Goal: Communication & Community: Answer question/provide support

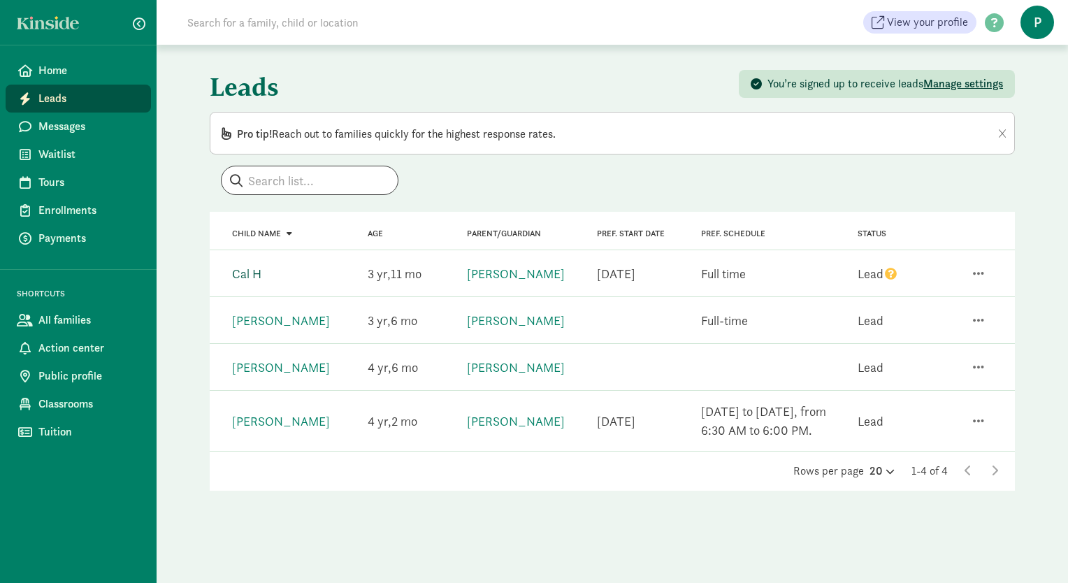
click at [260, 273] on link "Cal H" at bounding box center [246, 274] width 29 height 16
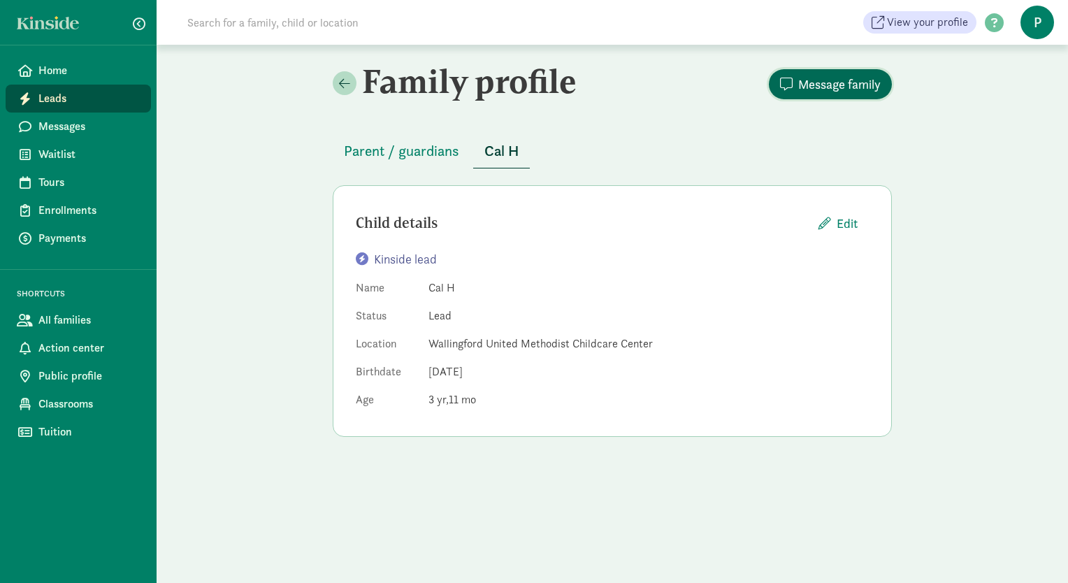
click at [805, 80] on span "Message family" at bounding box center [839, 84] width 82 height 19
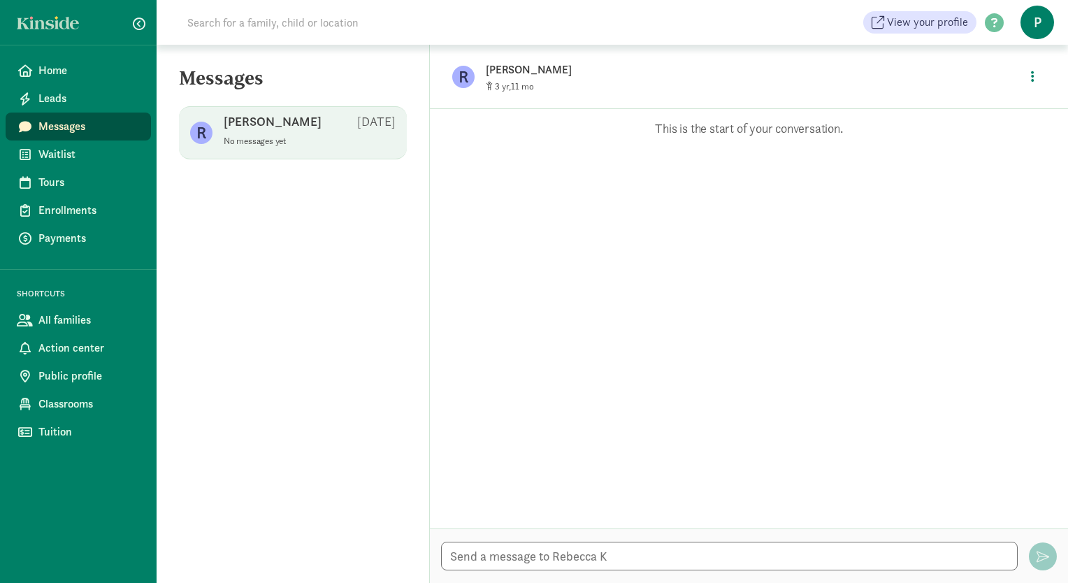
click at [556, 138] on div "Opps, something went wrong :( Retry This is the start of your conversation." at bounding box center [749, 318] width 638 height 419
click at [669, 133] on p "This is the start of your conversation." at bounding box center [749, 128] width 596 height 17
click at [477, 555] on textarea at bounding box center [729, 556] width 577 height 29
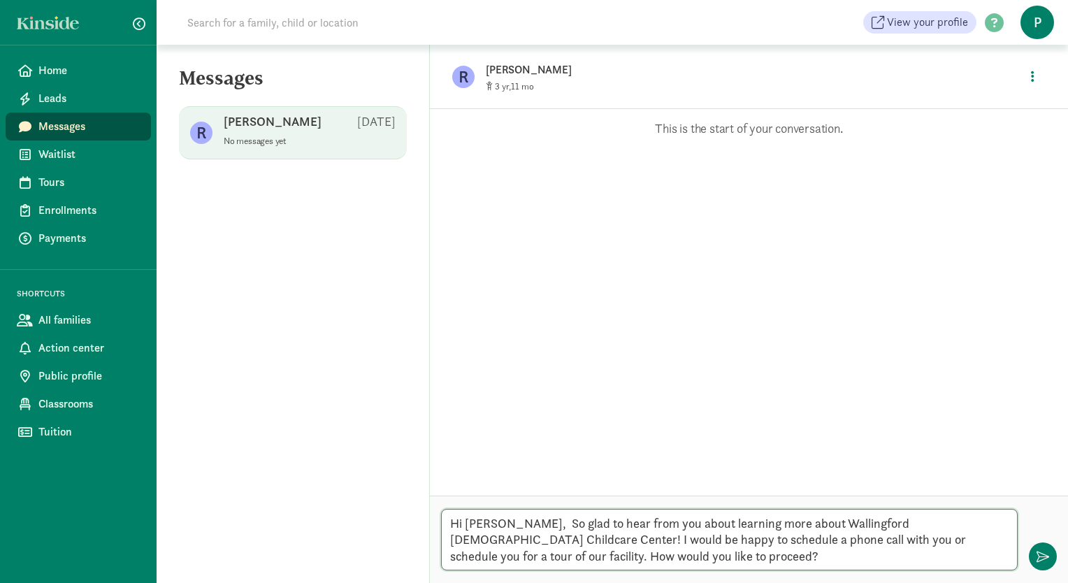
drag, startPoint x: 609, startPoint y: 561, endPoint x: 434, endPoint y: 516, distance: 181.0
click at [434, 516] on div "Hi [PERSON_NAME], So glad to hear from you about learning more about Wallingfor…" at bounding box center [749, 538] width 638 height 87
type textarea "Hi [PERSON_NAME], So glad to hear from you about learning more about Wallingfor…"
click at [1037, 554] on span "button" at bounding box center [1042, 556] width 13 height 13
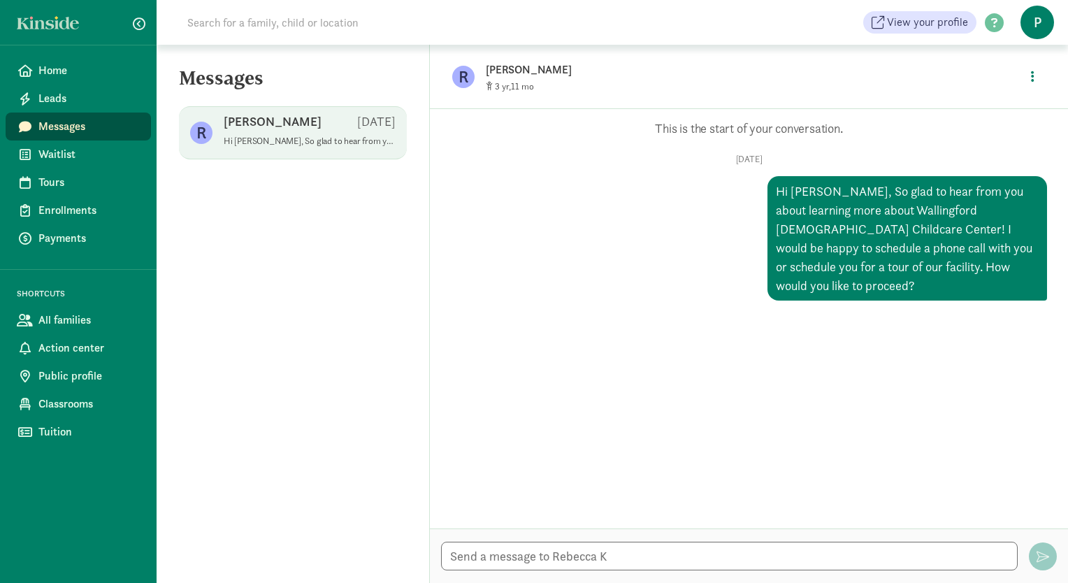
click at [75, 125] on span "Messages" at bounding box center [88, 126] width 101 height 17
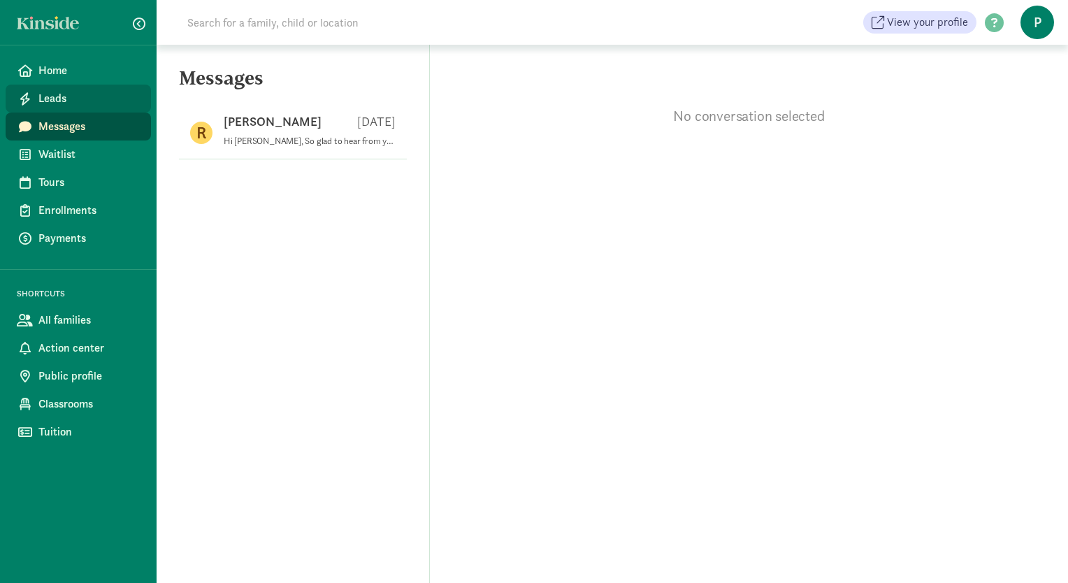
click at [67, 102] on span "Leads" at bounding box center [88, 98] width 101 height 17
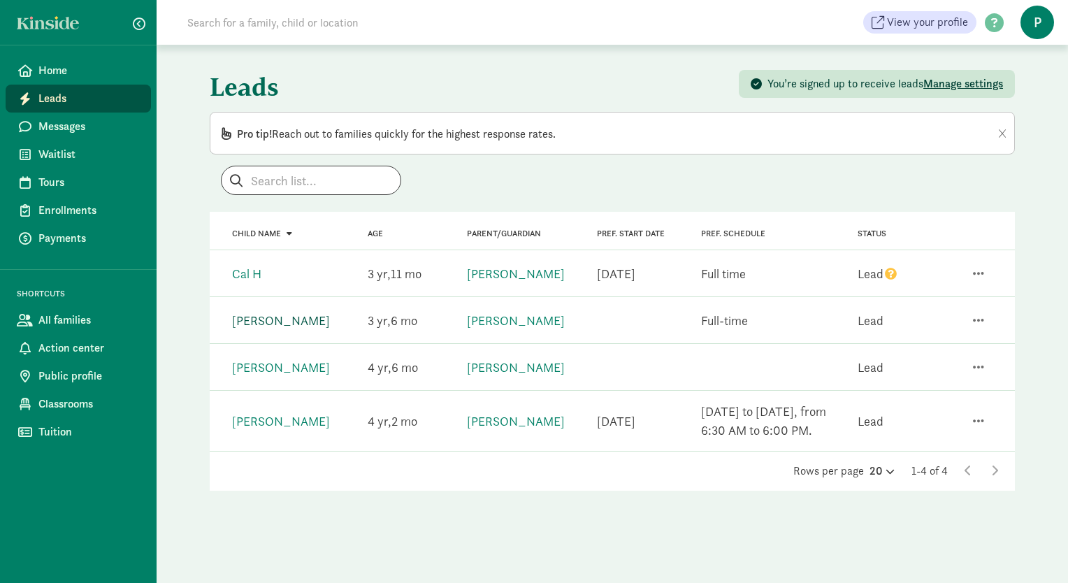
click at [300, 318] on link "Fia Nelson Lytle" at bounding box center [281, 320] width 98 height 16
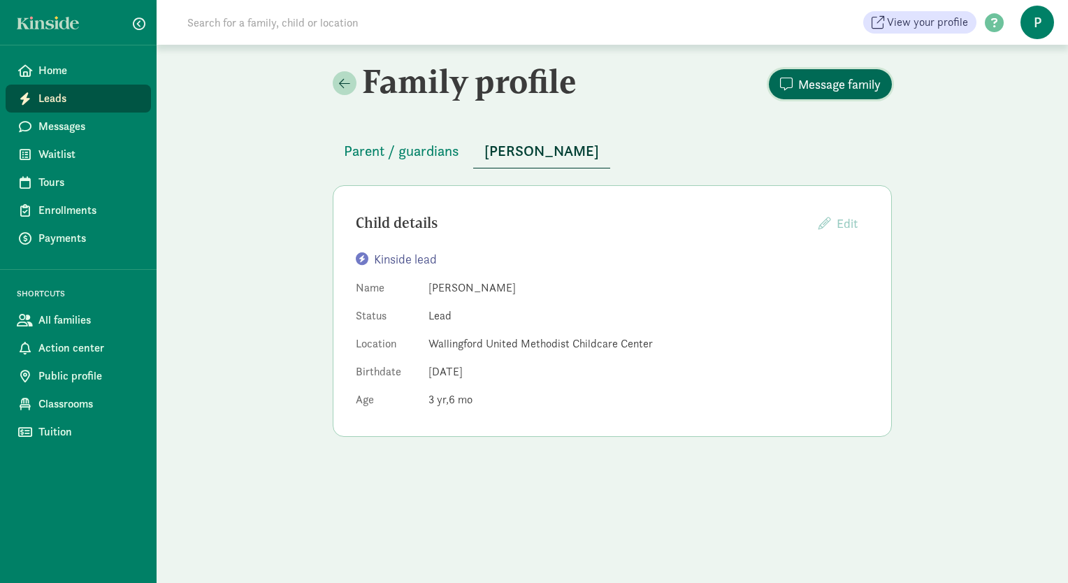
click at [810, 77] on span "Message family" at bounding box center [839, 84] width 82 height 19
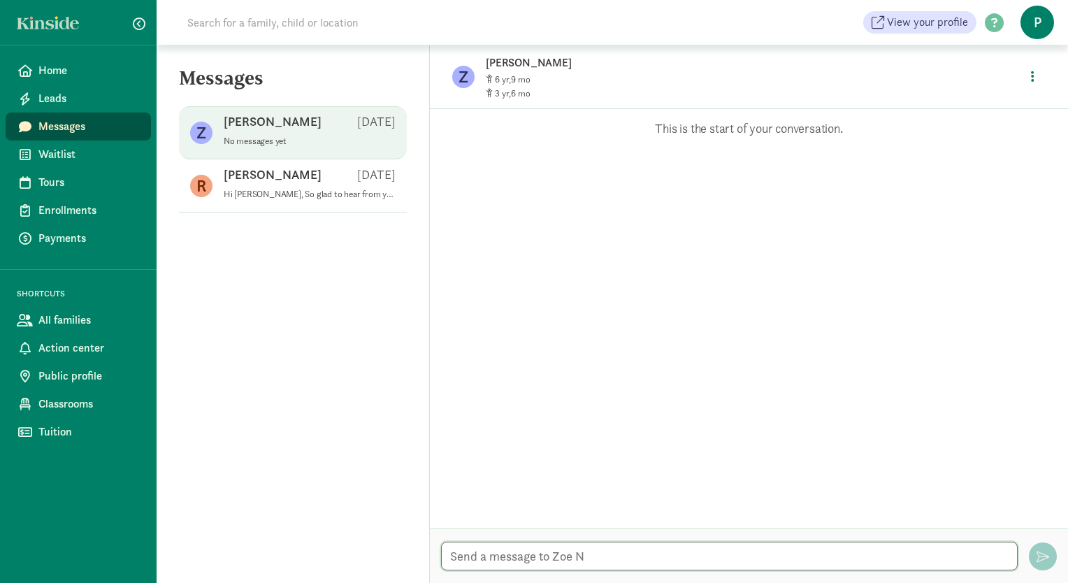
click at [474, 558] on textarea at bounding box center [729, 556] width 577 height 29
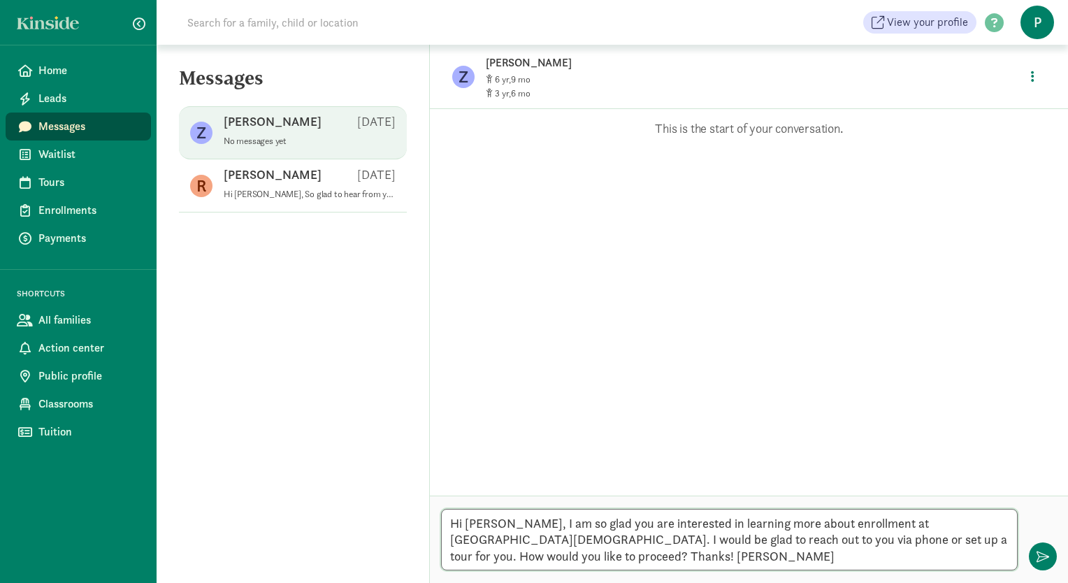
drag, startPoint x: 669, startPoint y: 558, endPoint x: 427, endPoint y: 505, distance: 248.4
click at [427, 505] on section "Messages Z Zoe N Aug 15 No messages yet R Rebecca K Aug 15 Hi Rebecca, So glad …" at bounding box center [612, 314] width 911 height 538
type textarea "Hi [PERSON_NAME], I am so glad you are interested in learning more about enroll…"
click at [1038, 552] on span "button" at bounding box center [1042, 556] width 13 height 13
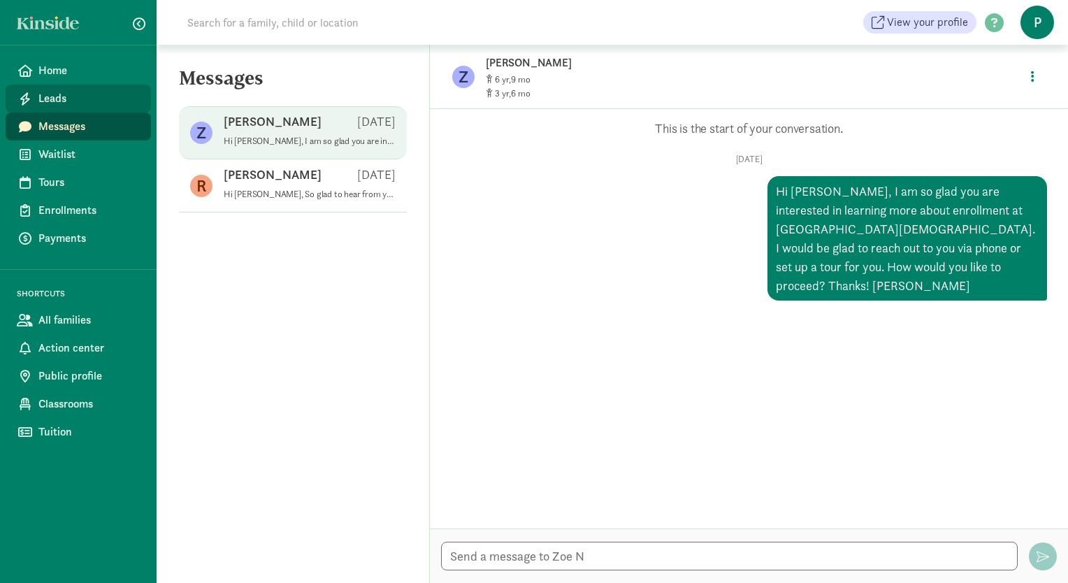
click at [69, 96] on span "Leads" at bounding box center [88, 98] width 101 height 17
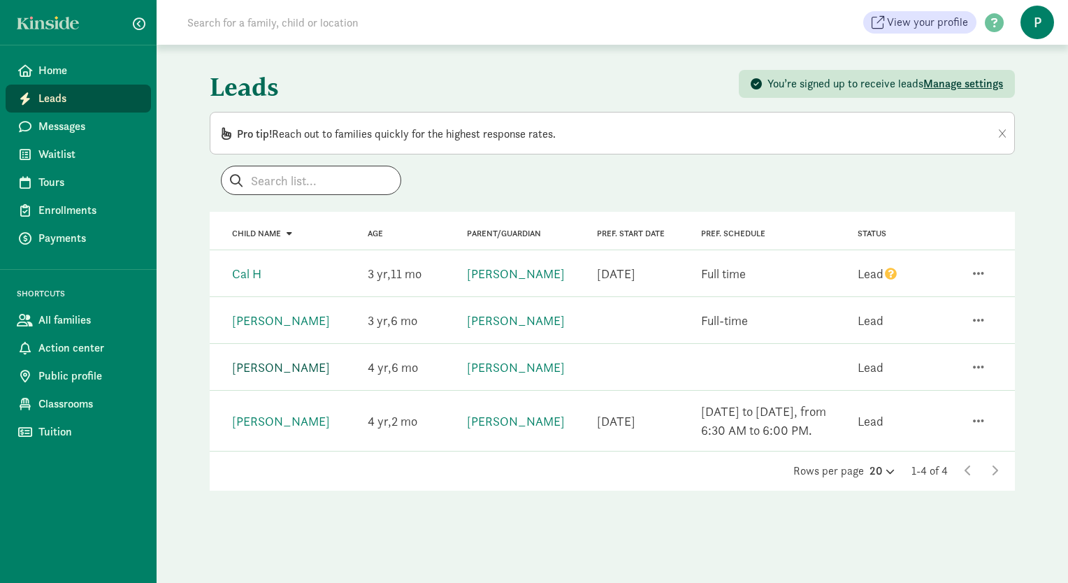
click at [285, 365] on link "[PERSON_NAME]" at bounding box center [281, 367] width 98 height 16
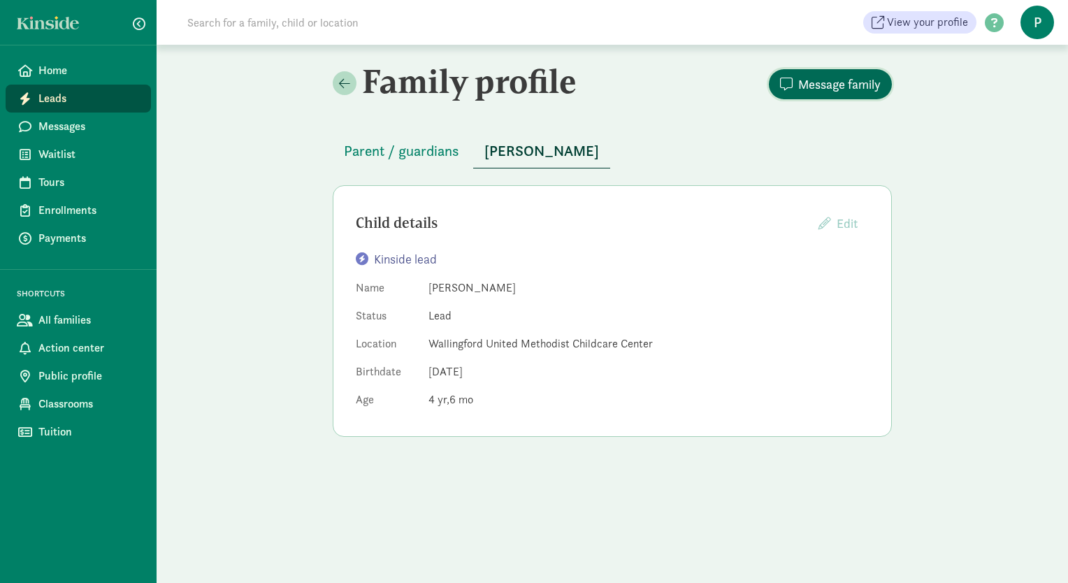
click at [815, 91] on span "Message family" at bounding box center [839, 84] width 82 height 19
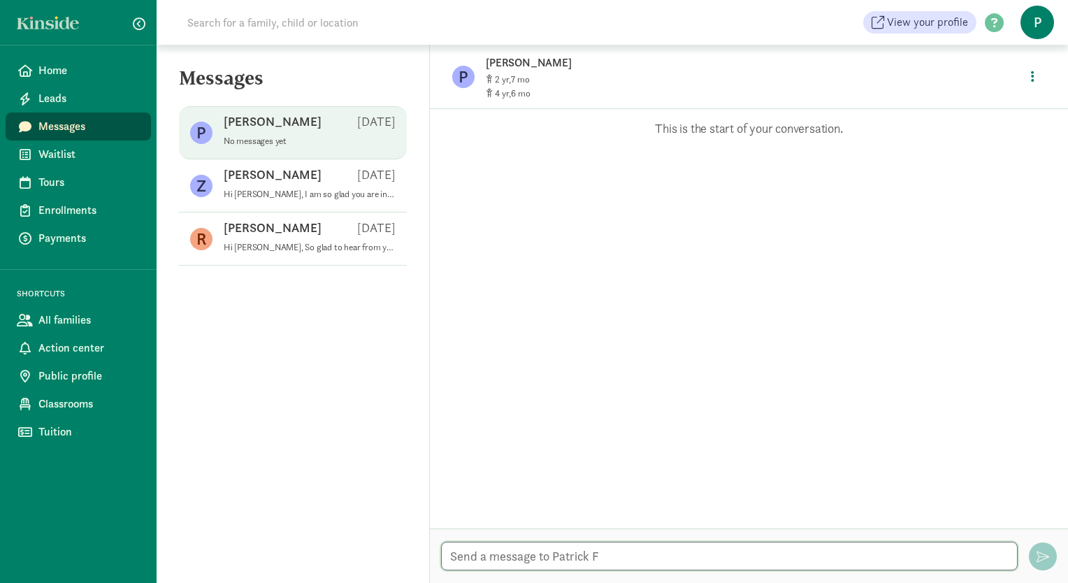
click at [455, 558] on textarea at bounding box center [729, 556] width 577 height 29
click at [541, 560] on textarea "Hi Patrick," at bounding box center [729, 556] width 577 height 29
paste textarea "Hi Zoe, I am so glad you are interested in learning more about enrollment at Wa…"
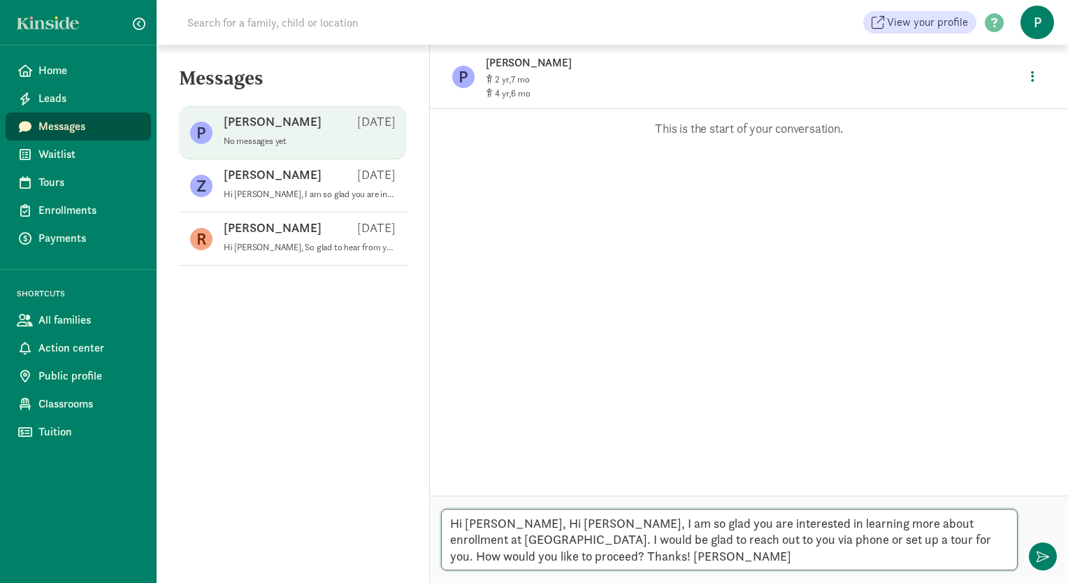
click at [546, 528] on textarea "Hi Patrick, Hi Zoe, I am so glad you are interested in learning more about enro…" at bounding box center [729, 539] width 577 height 61
type textarea "Hi Patrick, I am so glad you are interested in learning more about enrollment a…"
click at [1039, 553] on span "button" at bounding box center [1042, 556] width 13 height 13
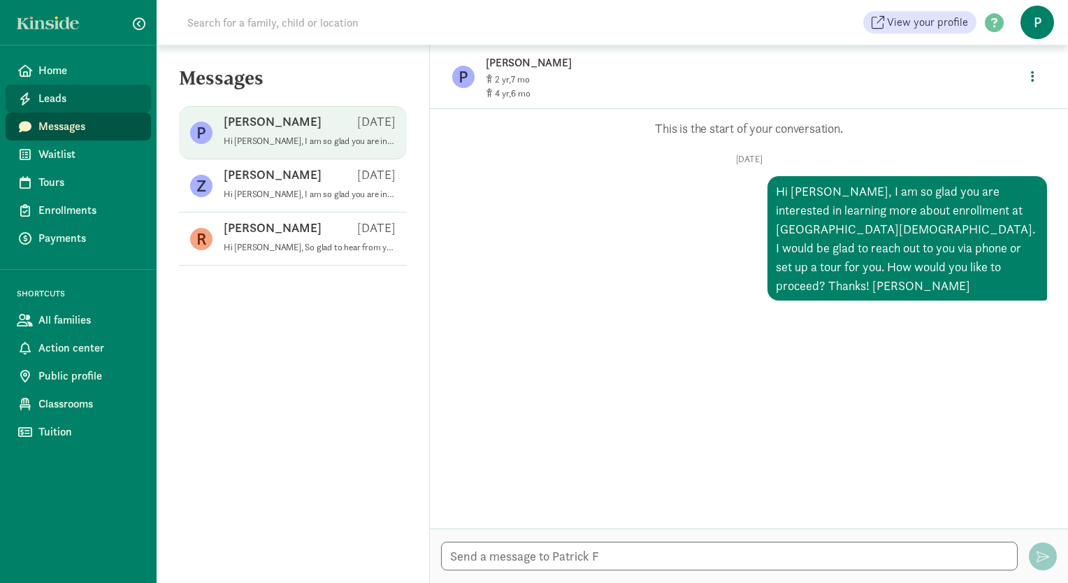
click at [81, 103] on span "Leads" at bounding box center [88, 98] width 101 height 17
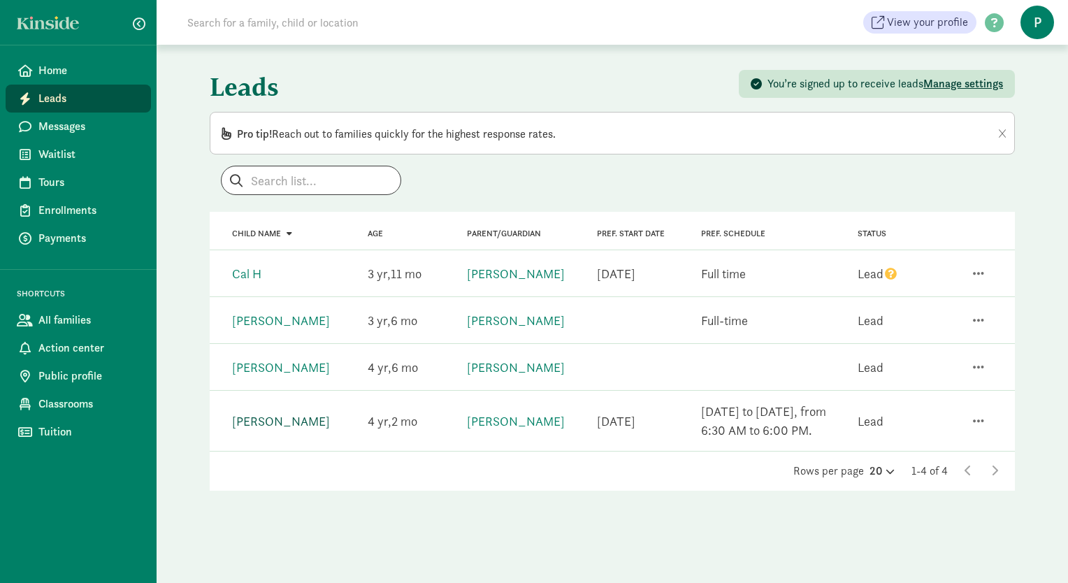
click at [273, 418] on link "[PERSON_NAME]" at bounding box center [281, 421] width 98 height 16
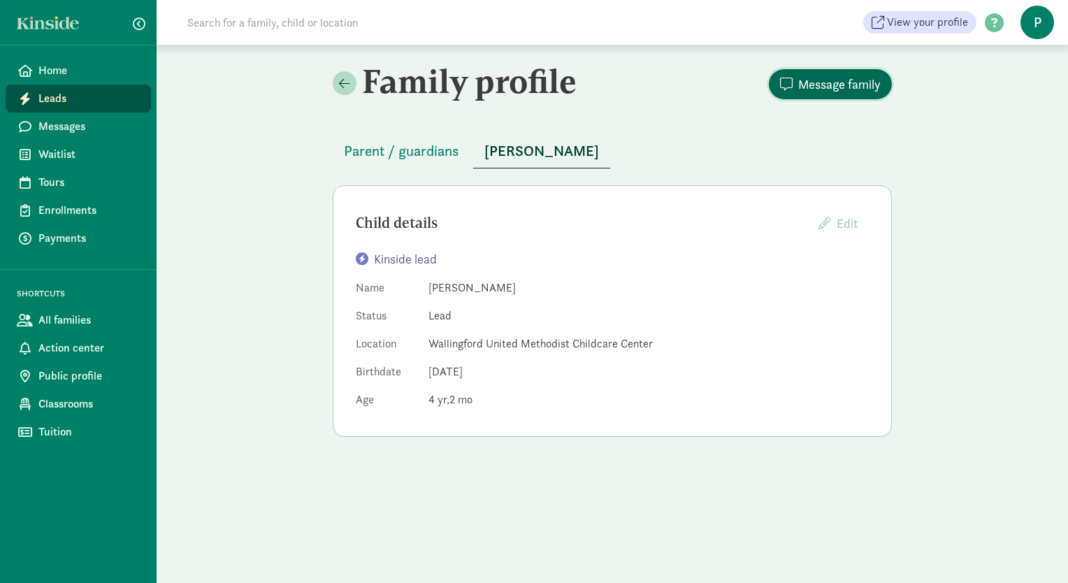
click at [825, 77] on span "Message family" at bounding box center [839, 84] width 82 height 19
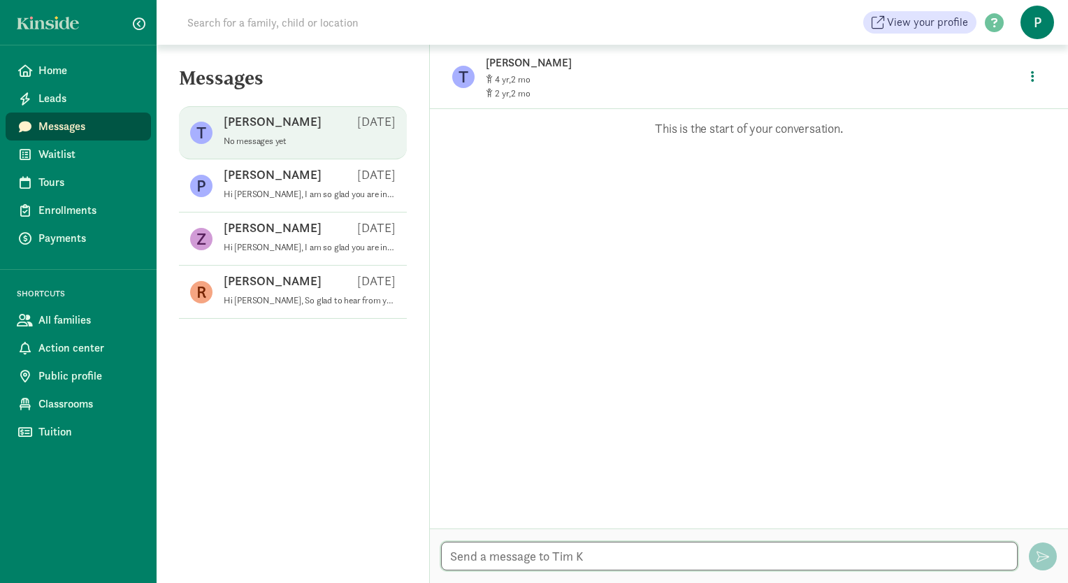
click at [574, 560] on textarea at bounding box center [729, 556] width 577 height 29
paste textarea "Hi [PERSON_NAME], I am so glad you are interested in learning more about enroll…"
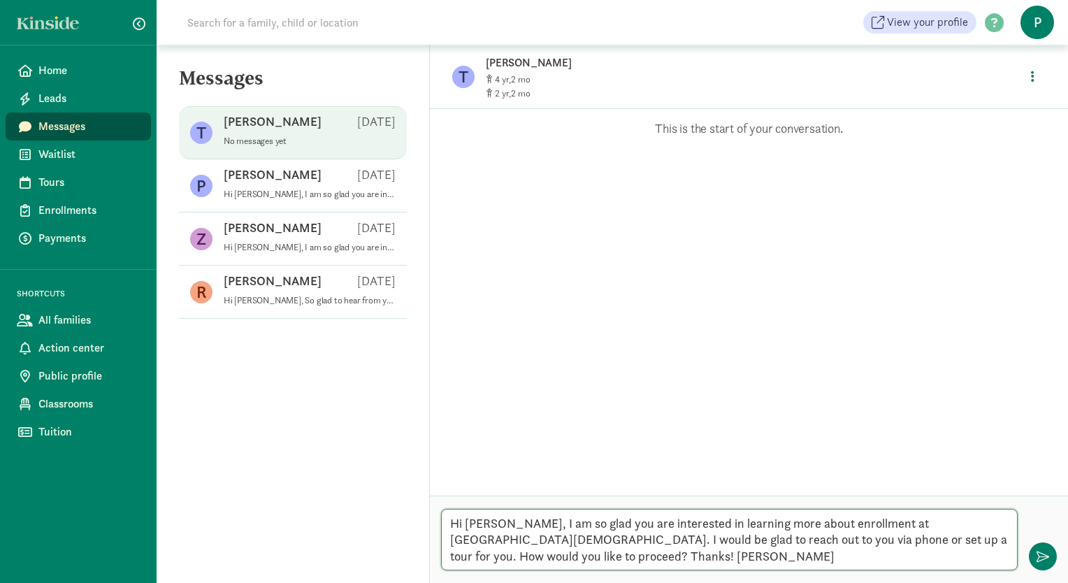
click at [484, 524] on textarea "Hi [PERSON_NAME], I am so glad you are interested in learning more about enroll…" at bounding box center [729, 539] width 577 height 61
type textarea "Hi [PERSON_NAME], I am so glad you are interested in learning more about enroll…"
click at [1040, 556] on span "button" at bounding box center [1042, 556] width 13 height 13
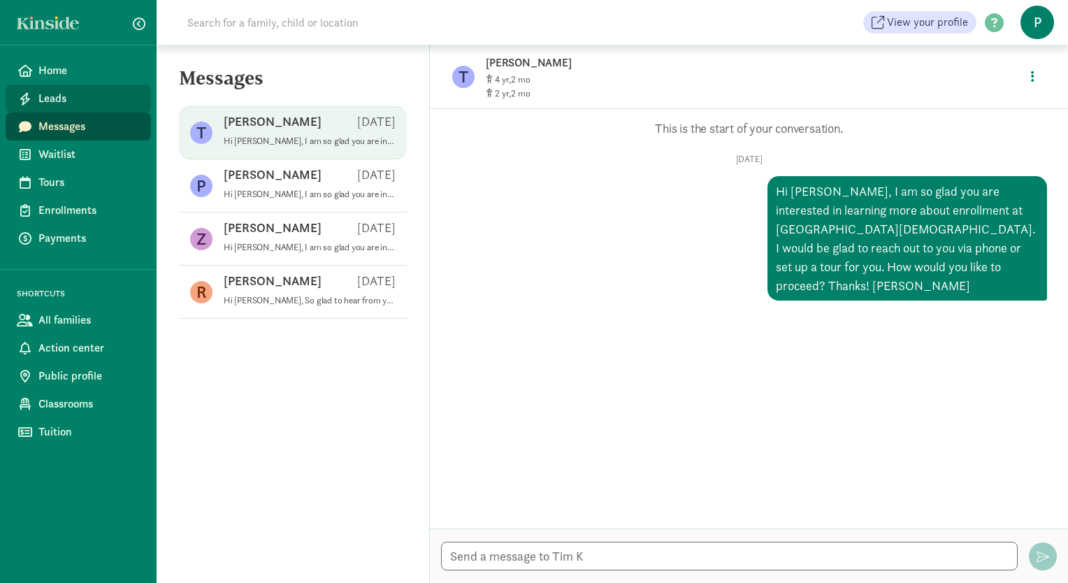
click at [53, 97] on span "Leads" at bounding box center [88, 98] width 101 height 17
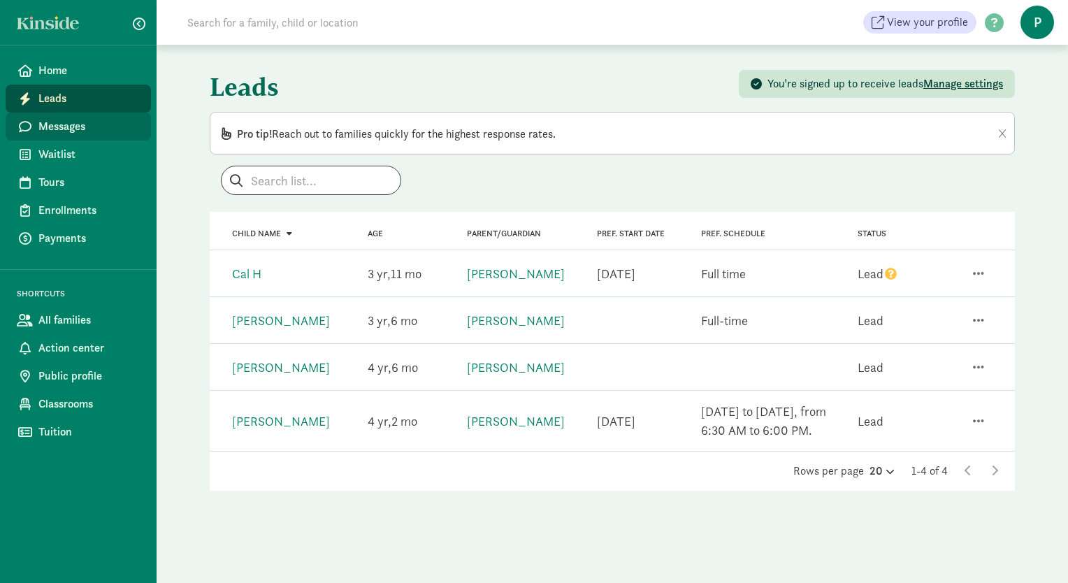
click at [66, 132] on span "Messages" at bounding box center [88, 126] width 101 height 17
